Goal: Answer question/provide support: Share knowledge or assist other users

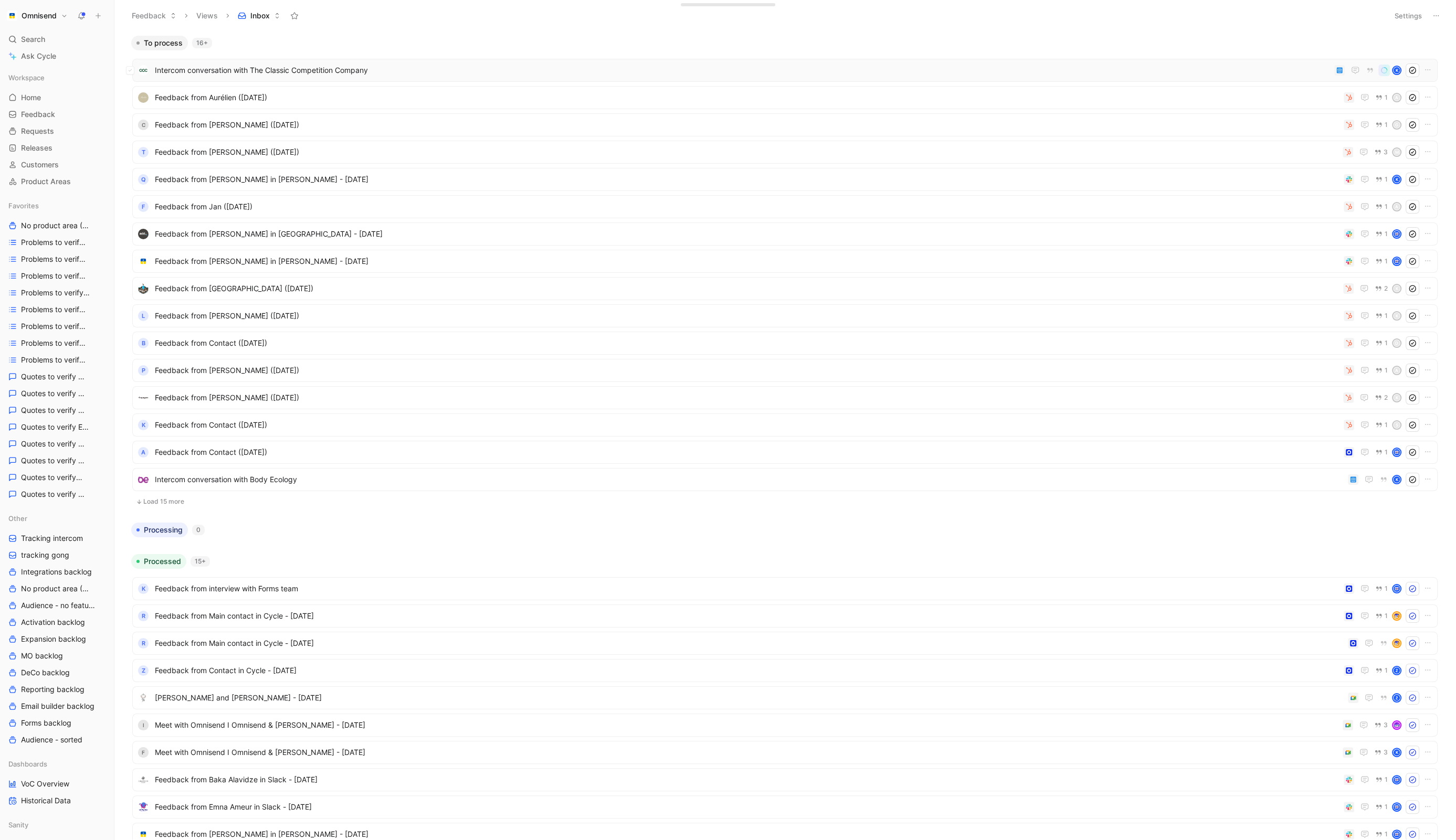
click at [755, 66] on span "Intercom conversation with The Classic Competition Company" at bounding box center [743, 71] width 1175 height 12
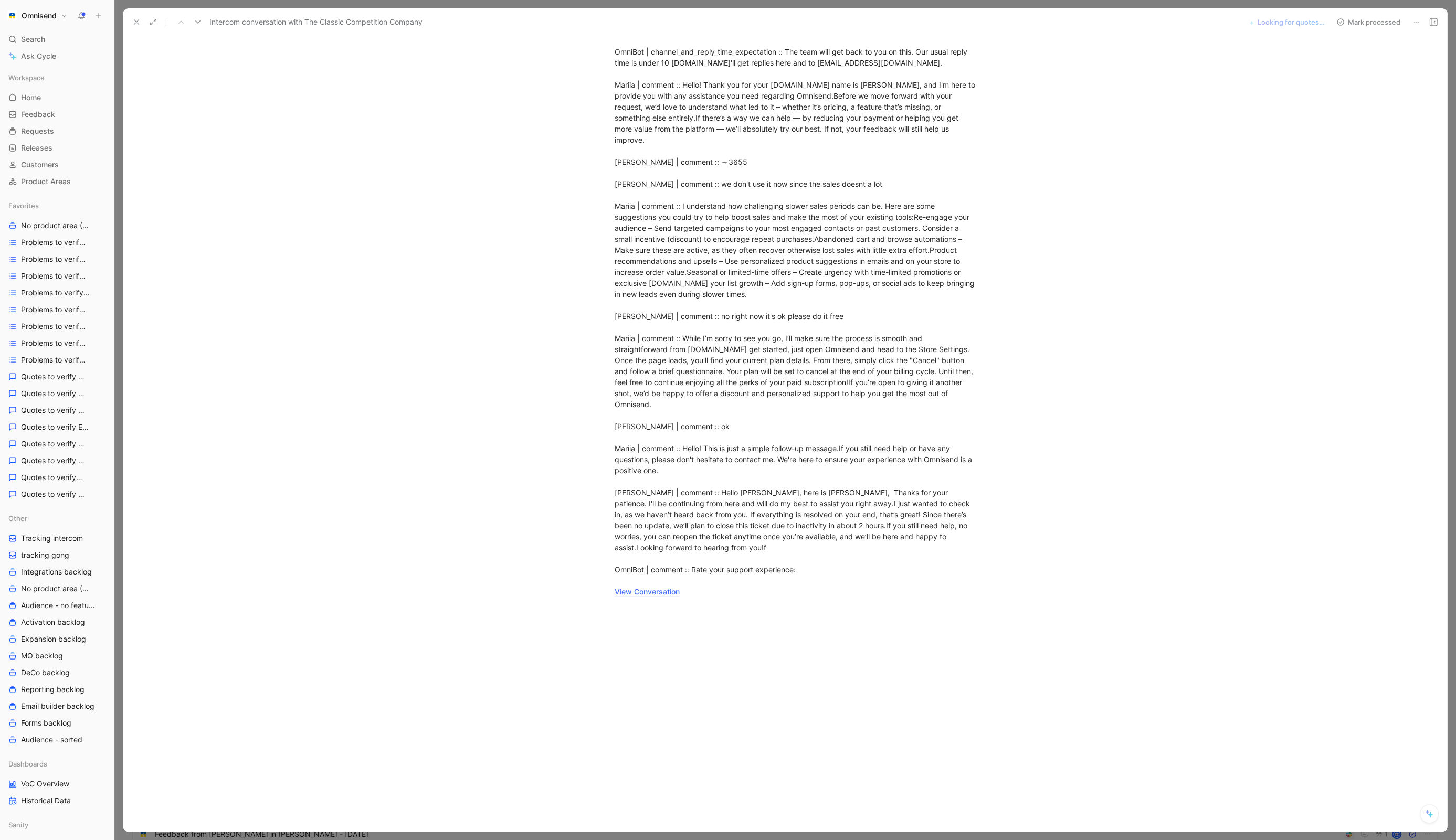
scroll to position [120, 0]
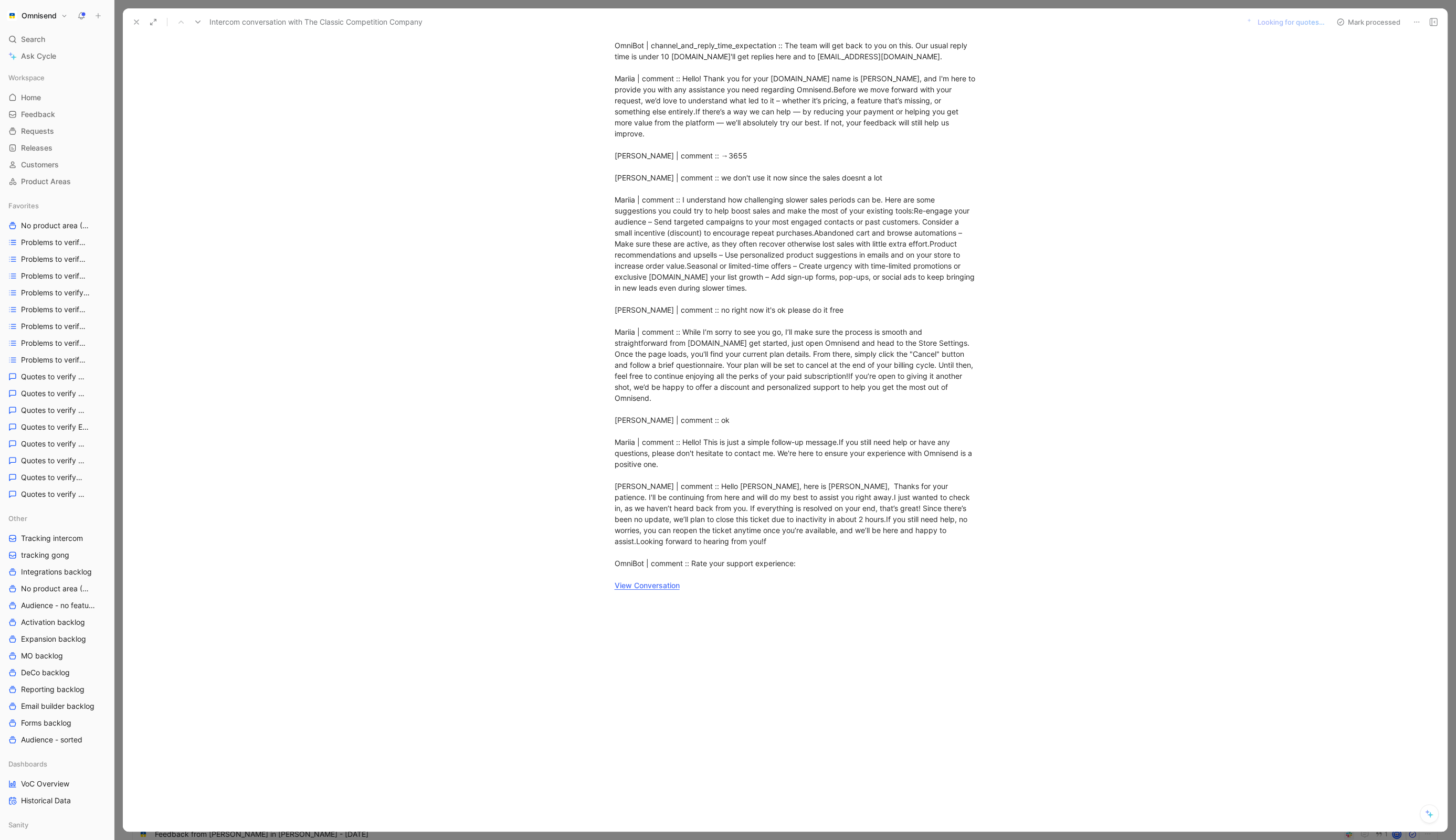
click at [644, 581] on link "View Conversation" at bounding box center [647, 585] width 65 height 9
click at [652, 581] on link "View Conversation" at bounding box center [647, 585] width 65 height 9
copy link "Conversation"
click at [765, 657] on div at bounding box center [796, 729] width 1302 height 252
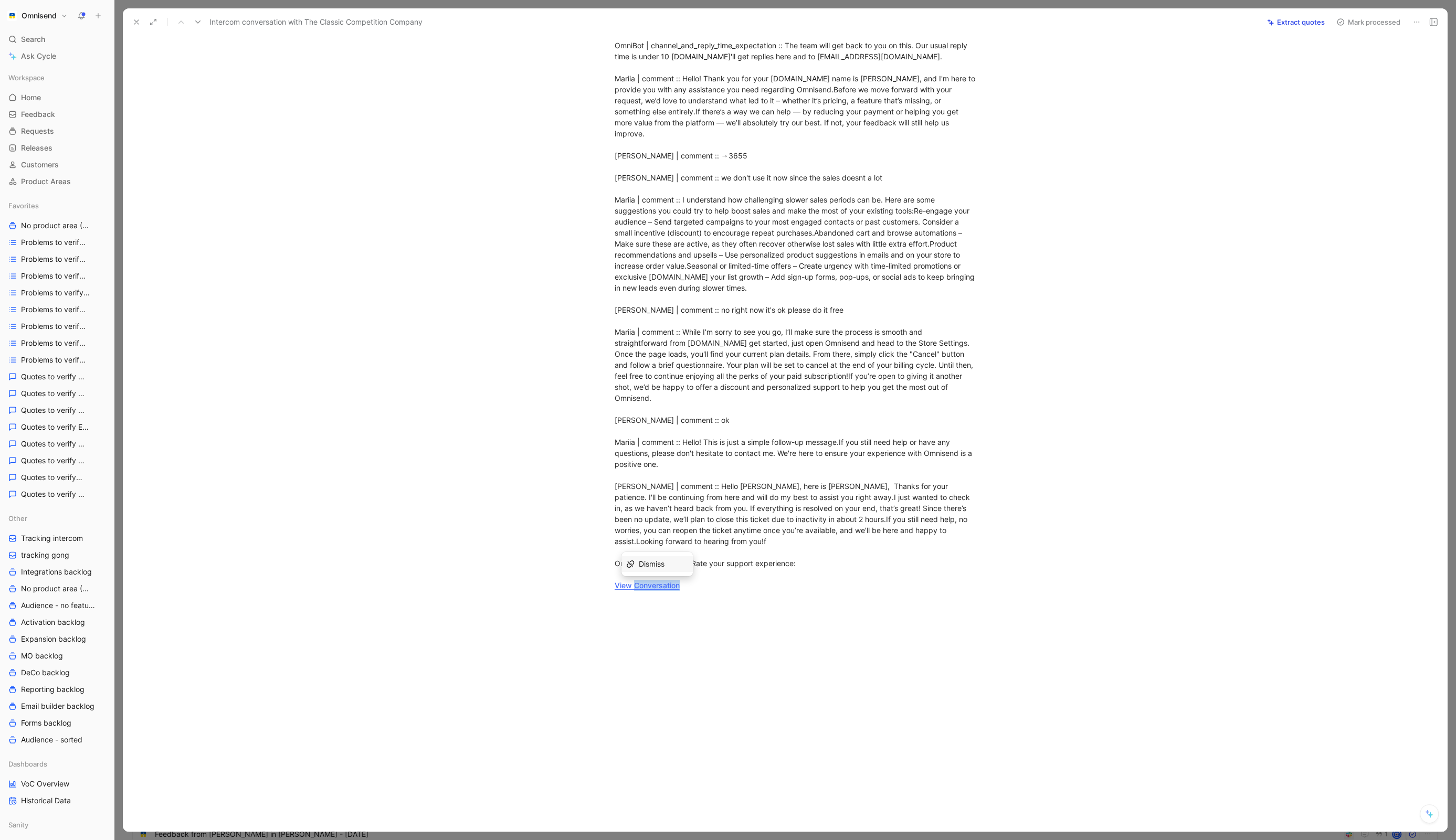
click at [1411, 28] on button at bounding box center [1416, 21] width 15 height 15
click at [1383, 65] on div "Delete" at bounding box center [1372, 59] width 95 height 12
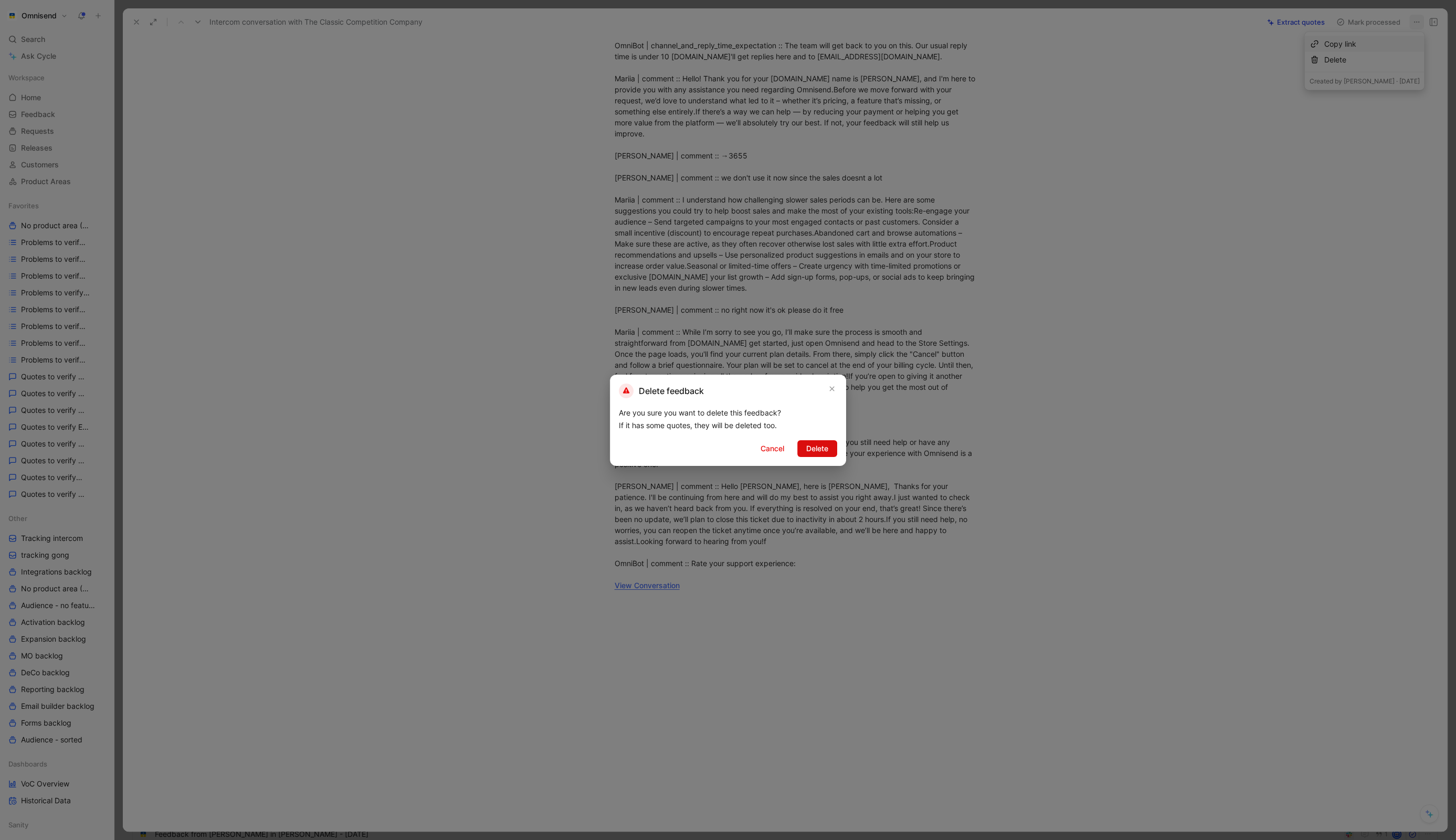
click at [825, 451] on span "Delete" at bounding box center [817, 449] width 22 height 12
